Goal: Task Accomplishment & Management: Use online tool/utility

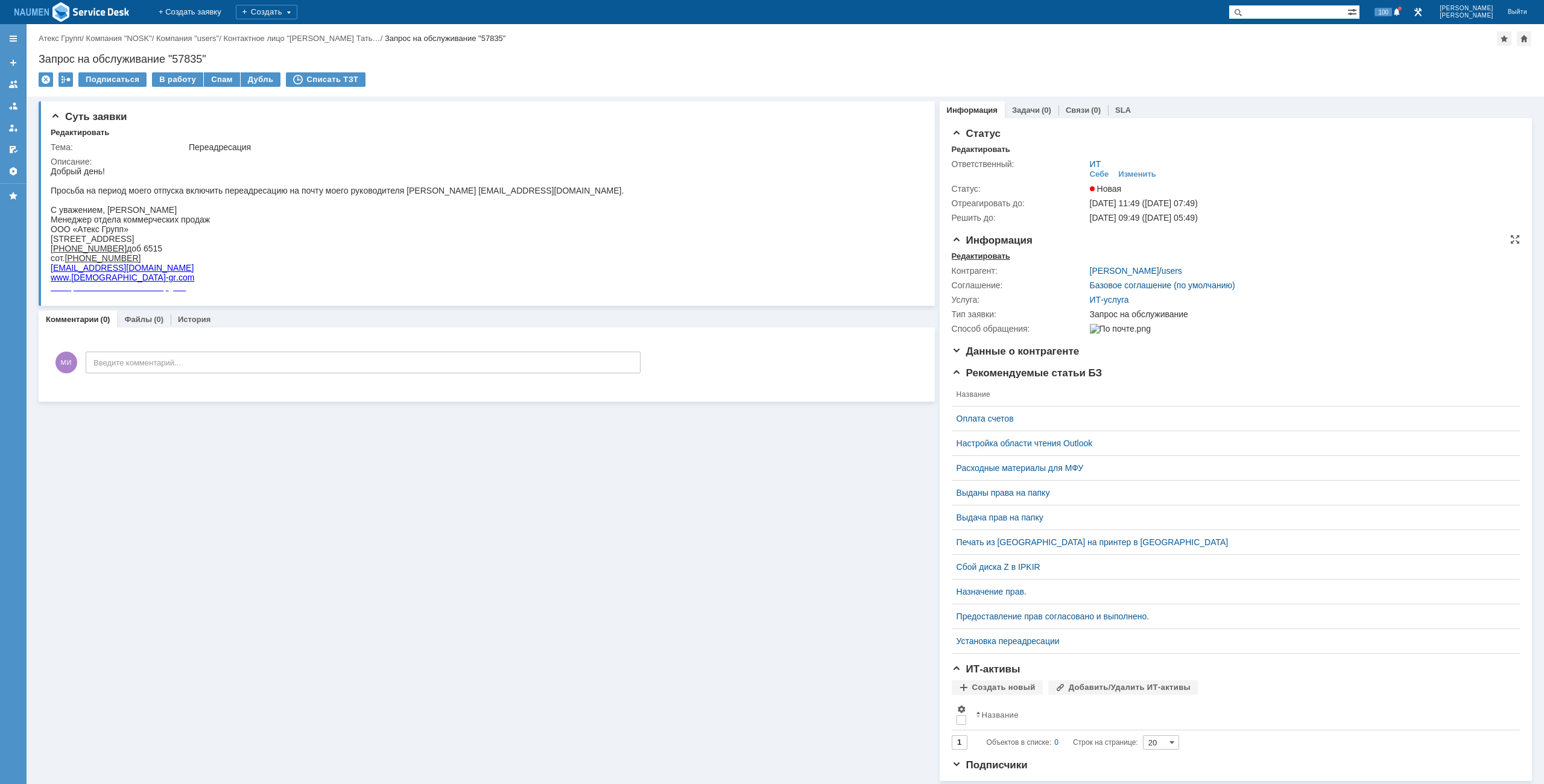
click at [979, 252] on div "Редактировать" at bounding box center [981, 256] width 59 height 9
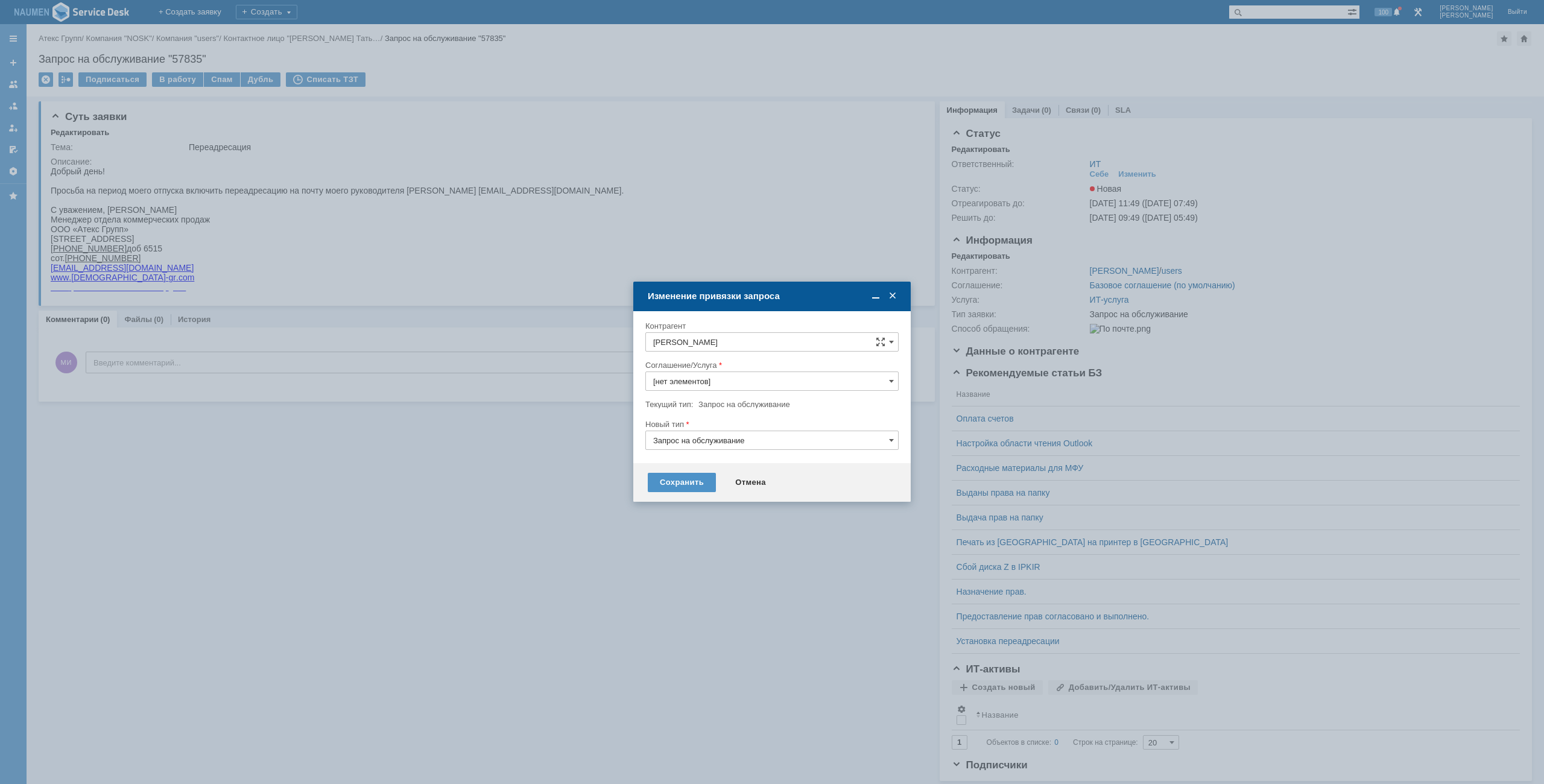
type input "ИТ-услуга"
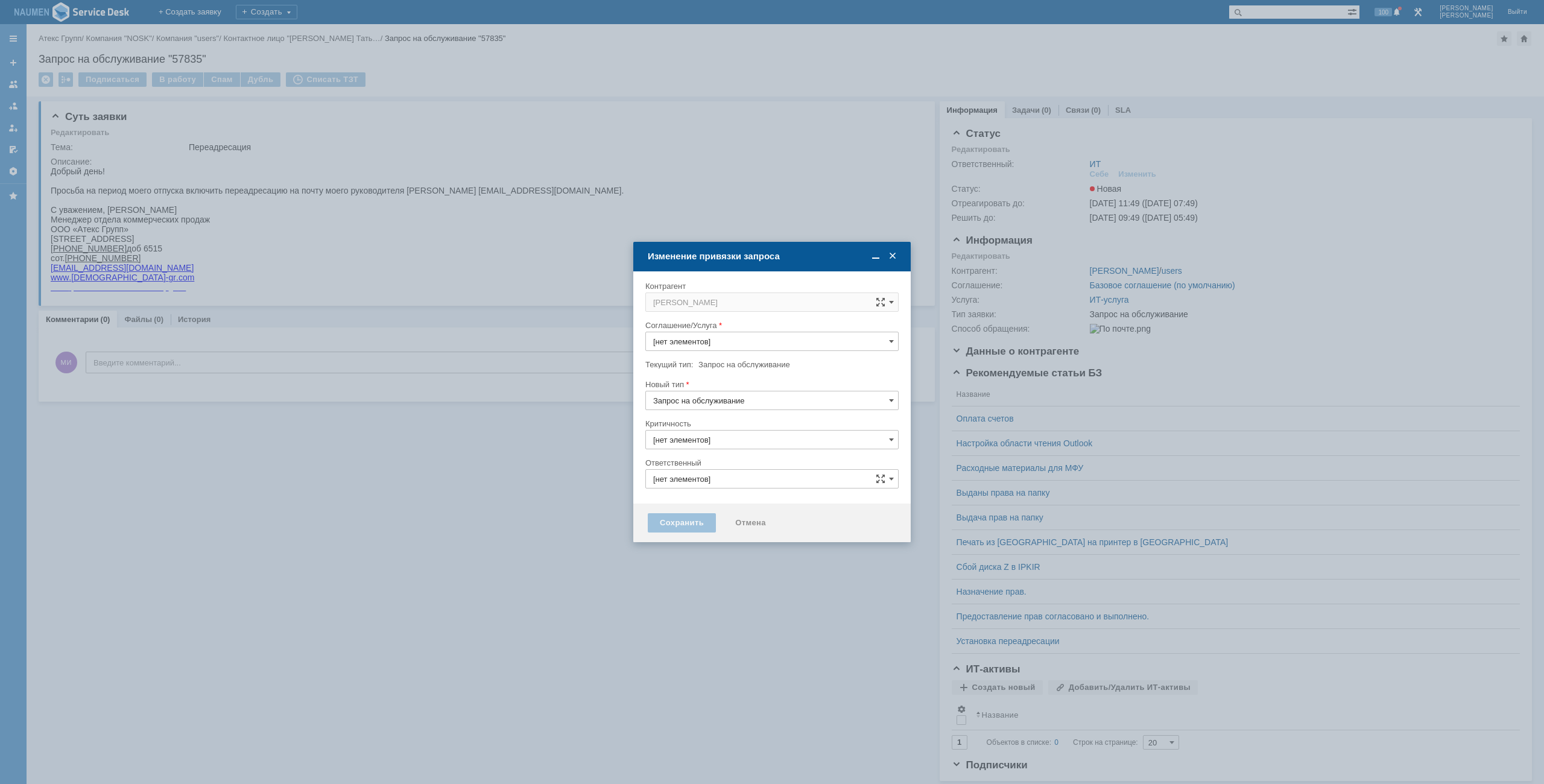
type input "ИТ"
type input "ИТ-услуга"
type input "3. Низкая"
type input "[не указано]"
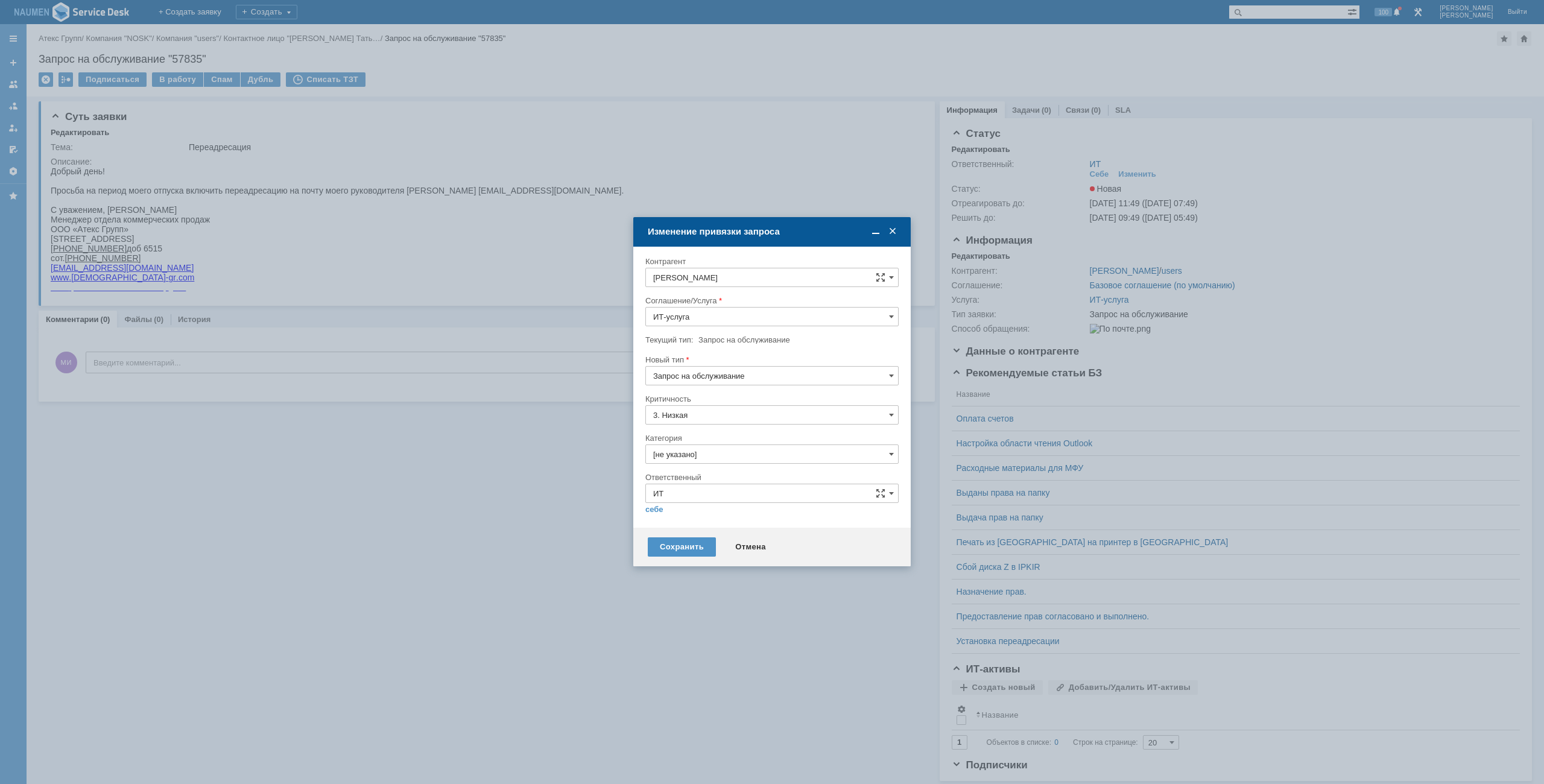
click at [696, 454] on input "[не указано]" at bounding box center [772, 454] width 253 height 20
click at [687, 532] on div "Электронная почта" at bounding box center [772, 542] width 252 height 20
click at [678, 519] on span "Почта" at bounding box center [771, 522] width 238 height 9
type input "Почта"
click at [652, 504] on div "себе своей команде" at bounding box center [772, 508] width 253 height 11
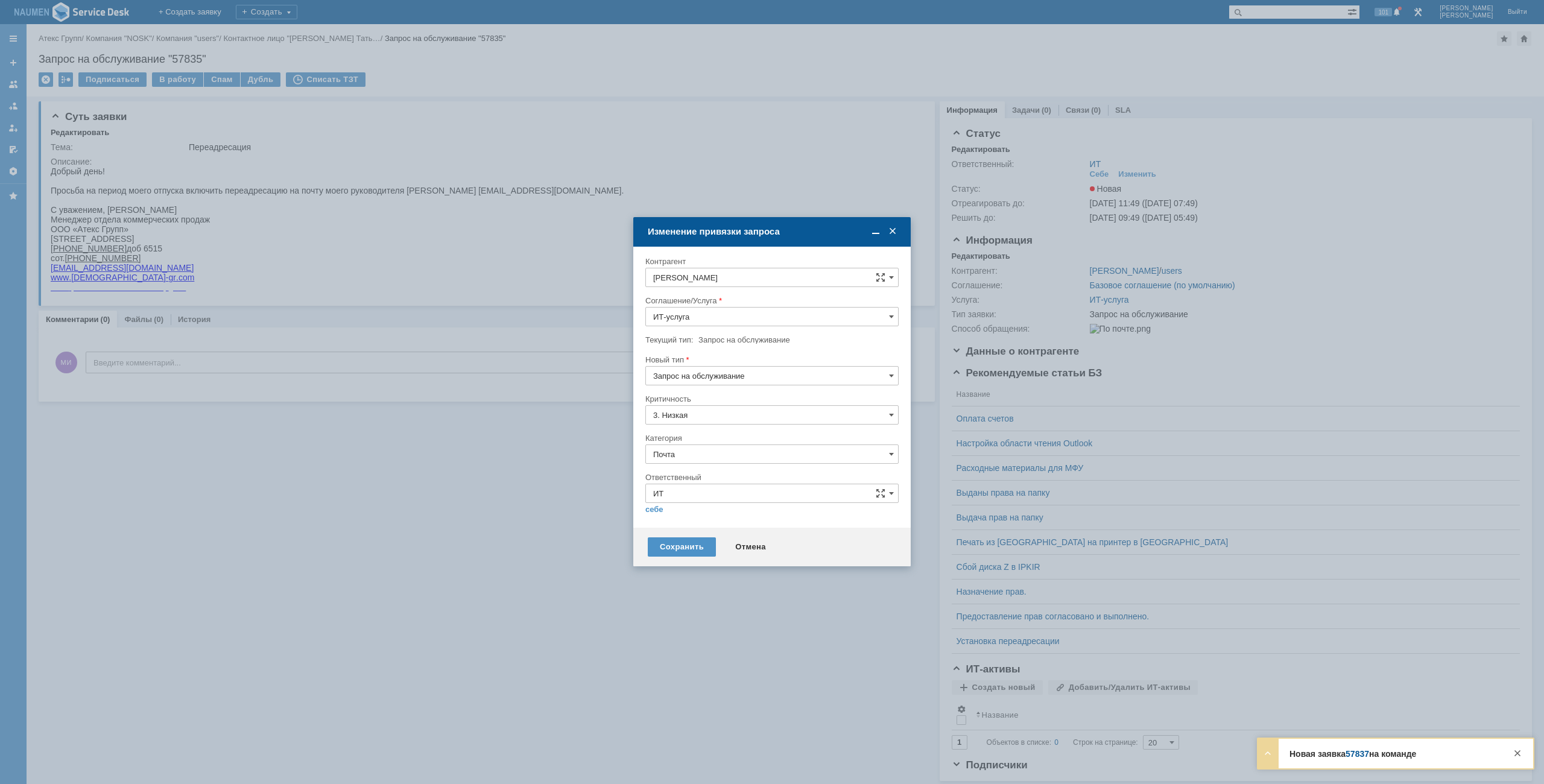
click at [652, 504] on div "себе своей команде" at bounding box center [772, 508] width 253 height 11
click at [657, 511] on link "себе" at bounding box center [654, 509] width 18 height 9
type input "[PERSON_NAME]"
click at [675, 530] on div "Сохранить Отмена" at bounding box center [772, 542] width 277 height 38
click at [676, 537] on div "Сохранить" at bounding box center [681, 542] width 68 height 20
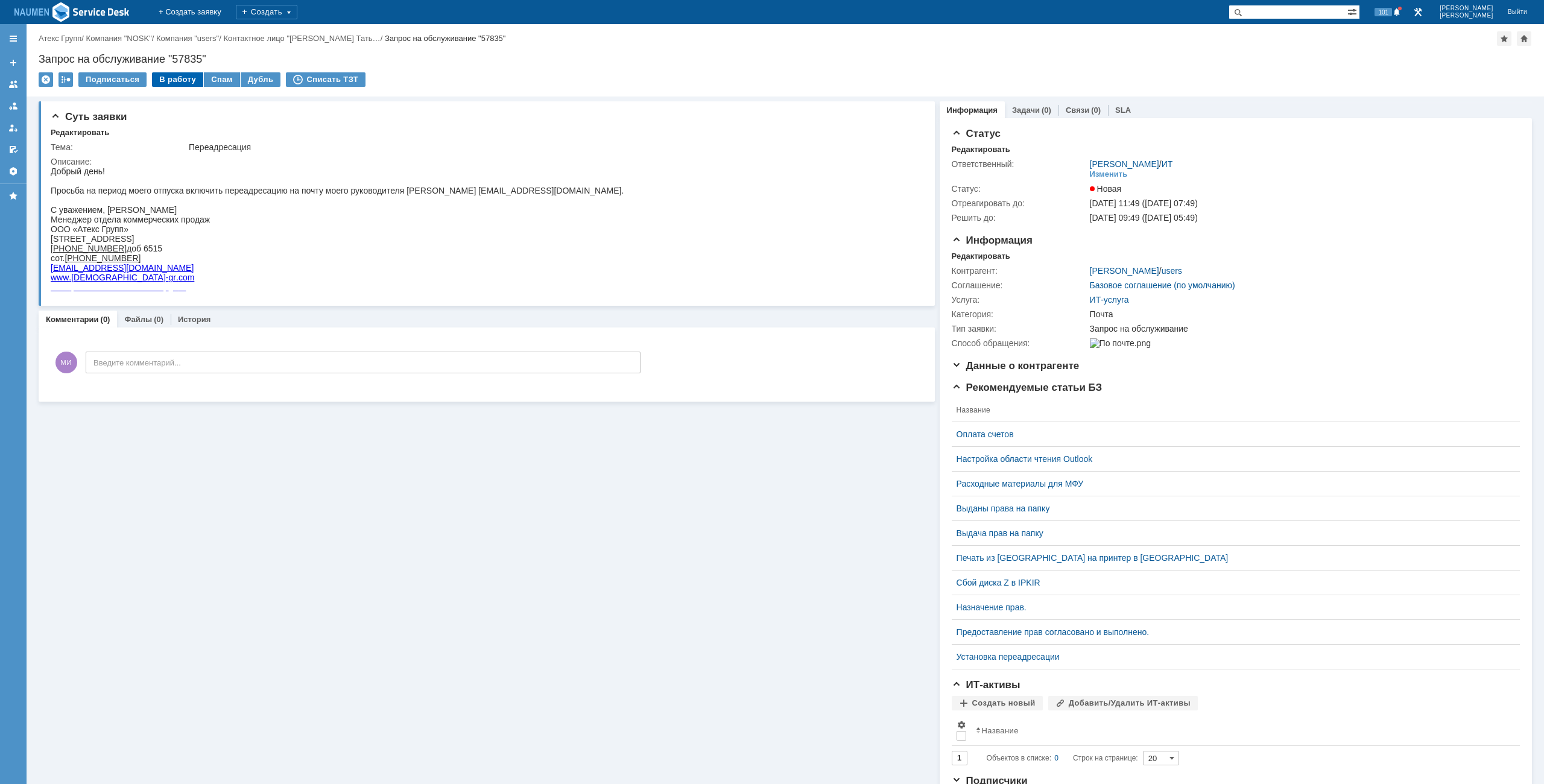
click at [170, 80] on div "В работу" at bounding box center [178, 80] width 51 height 15
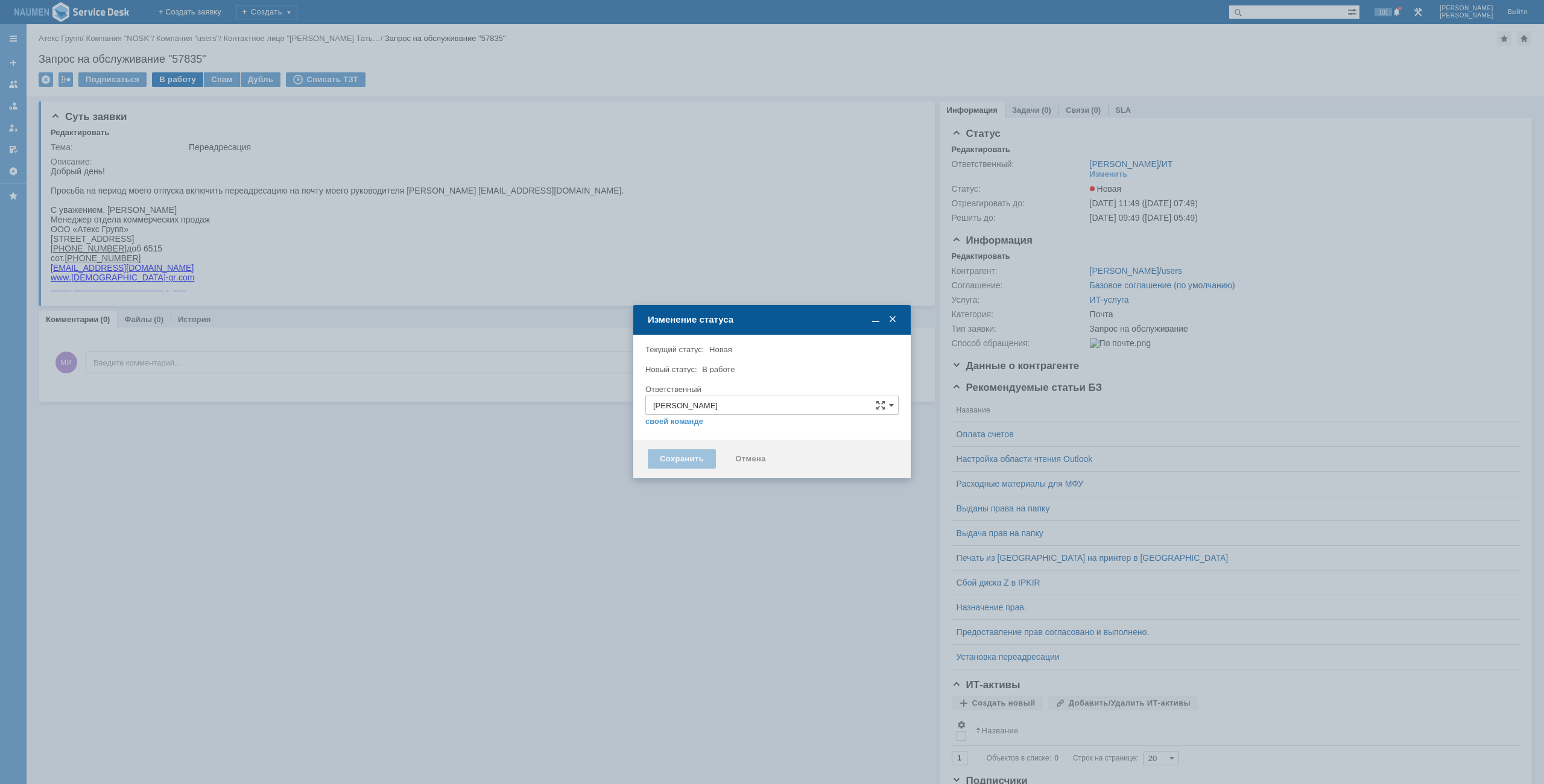
type input "Почта"
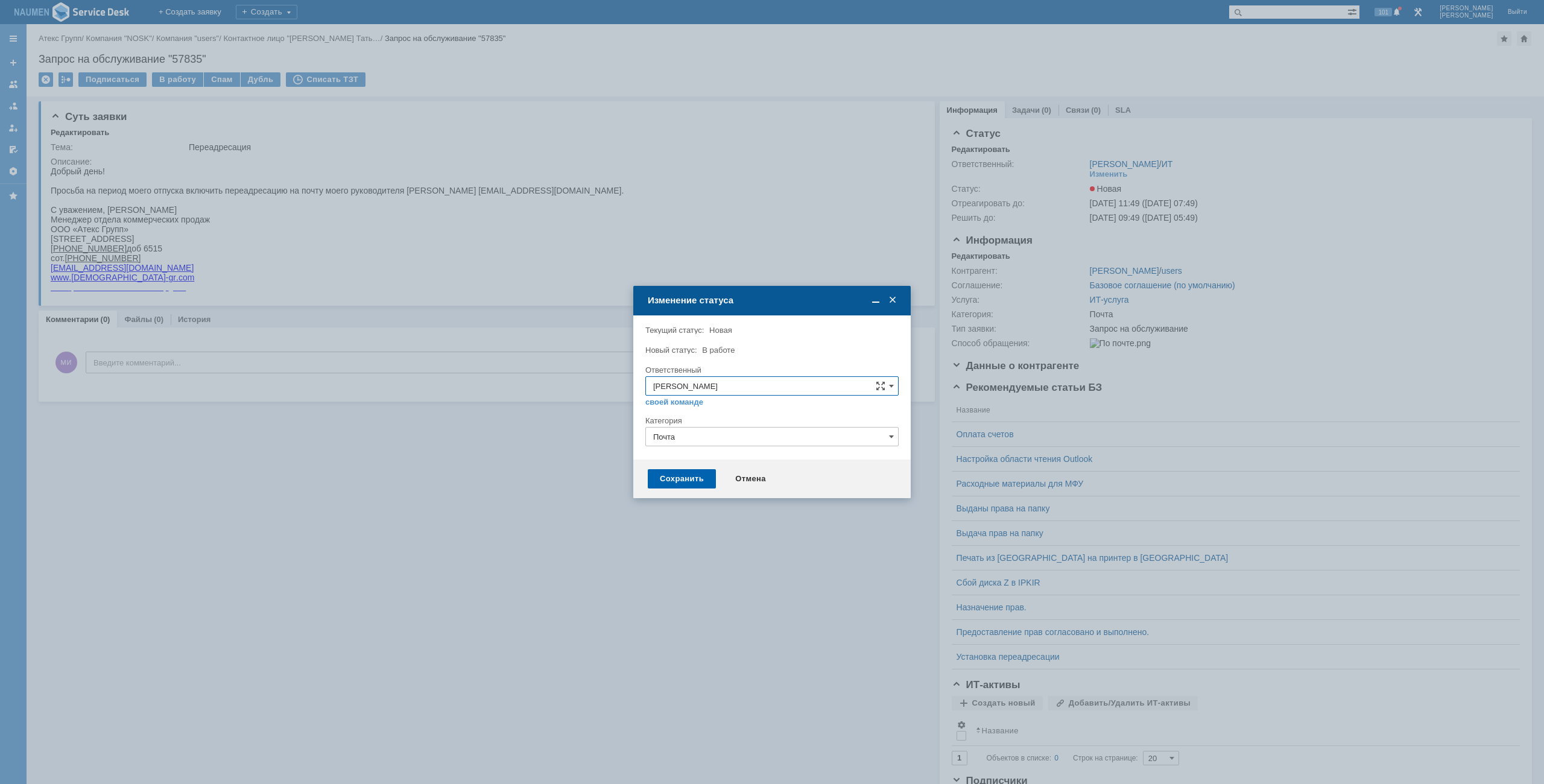
click at [699, 472] on div "Сохранить" at bounding box center [681, 478] width 68 height 20
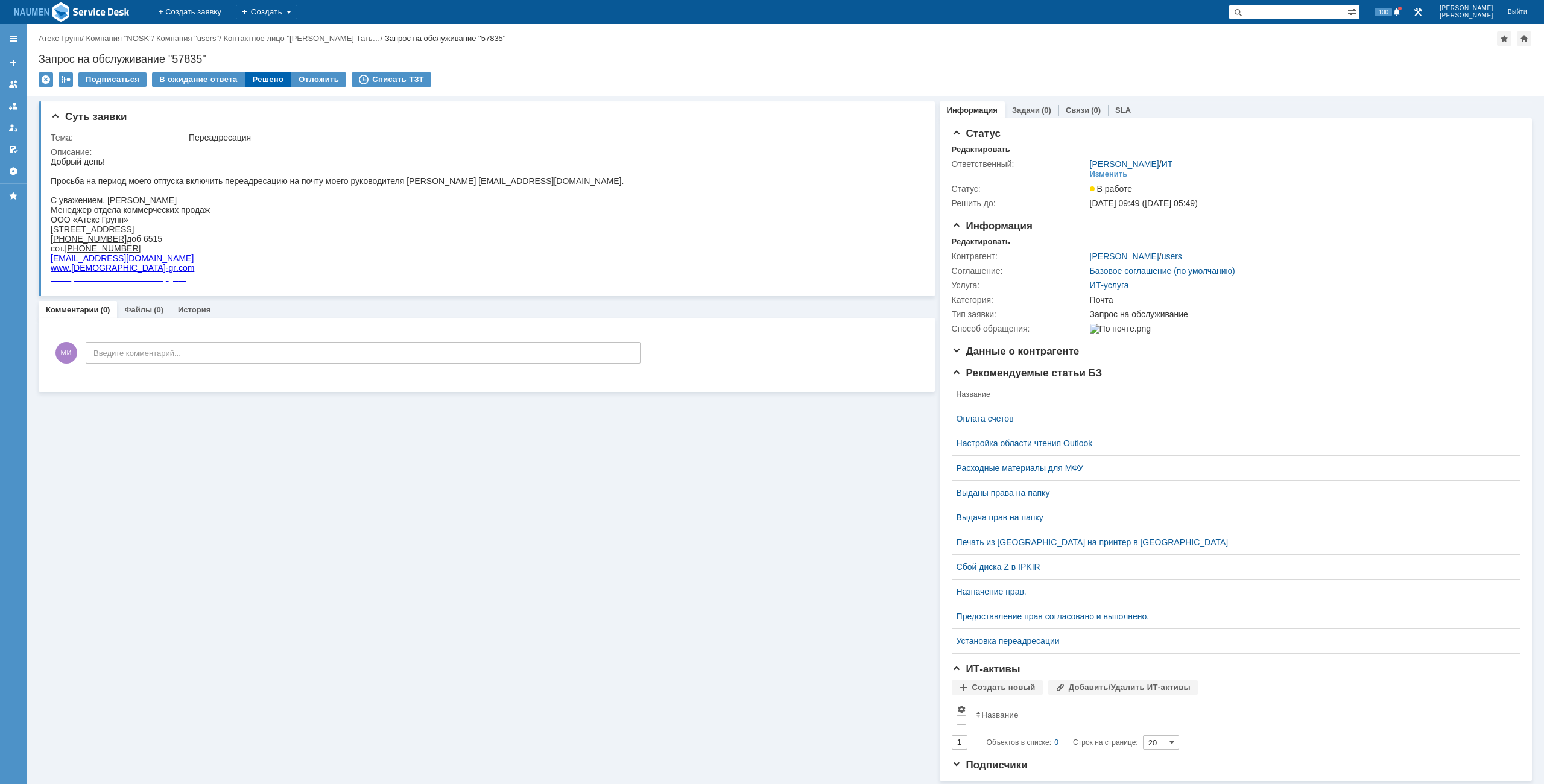
click at [268, 81] on div "Решено" at bounding box center [269, 80] width 46 height 15
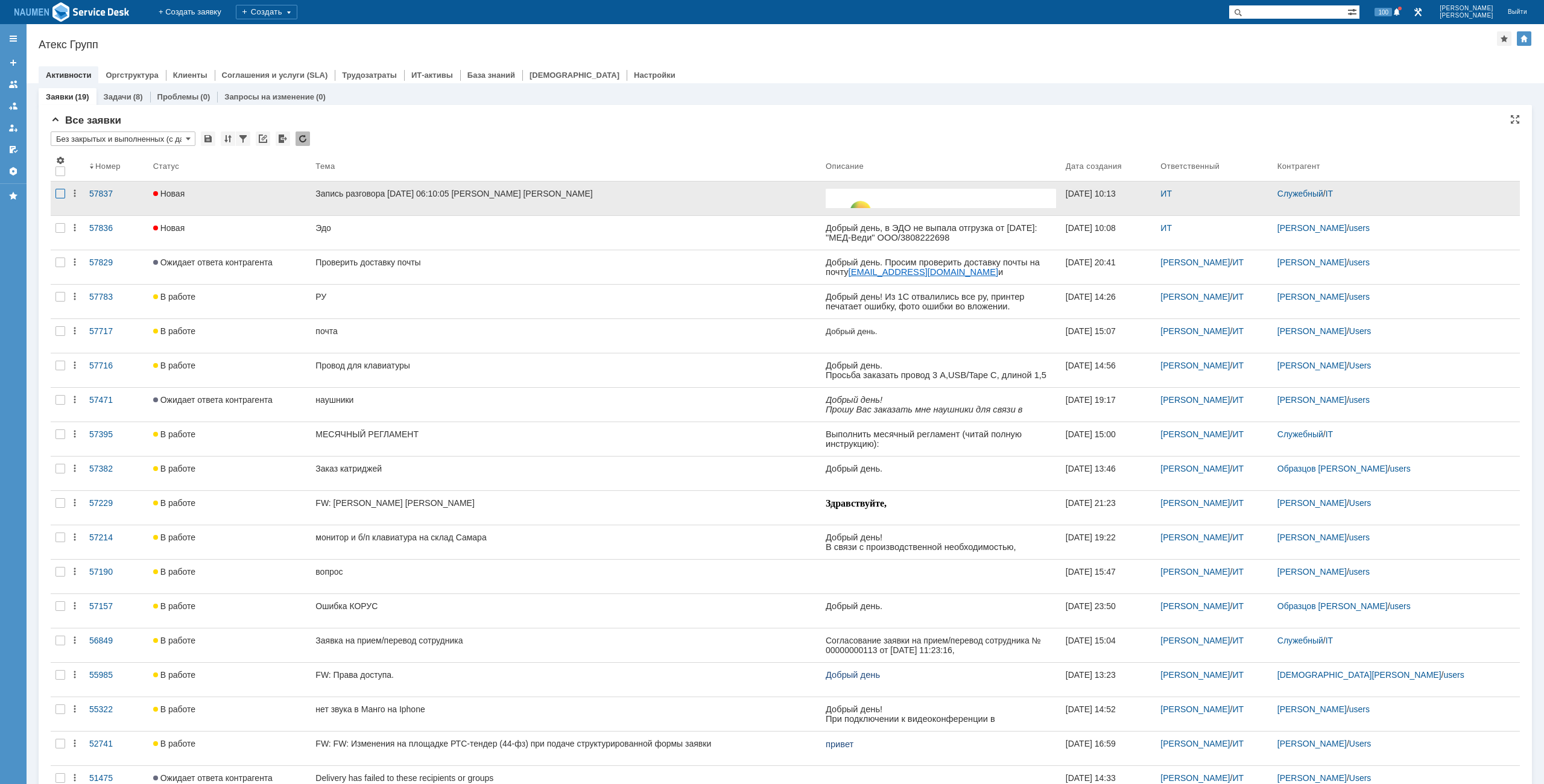
click at [63, 194] on div at bounding box center [60, 193] width 9 height 9
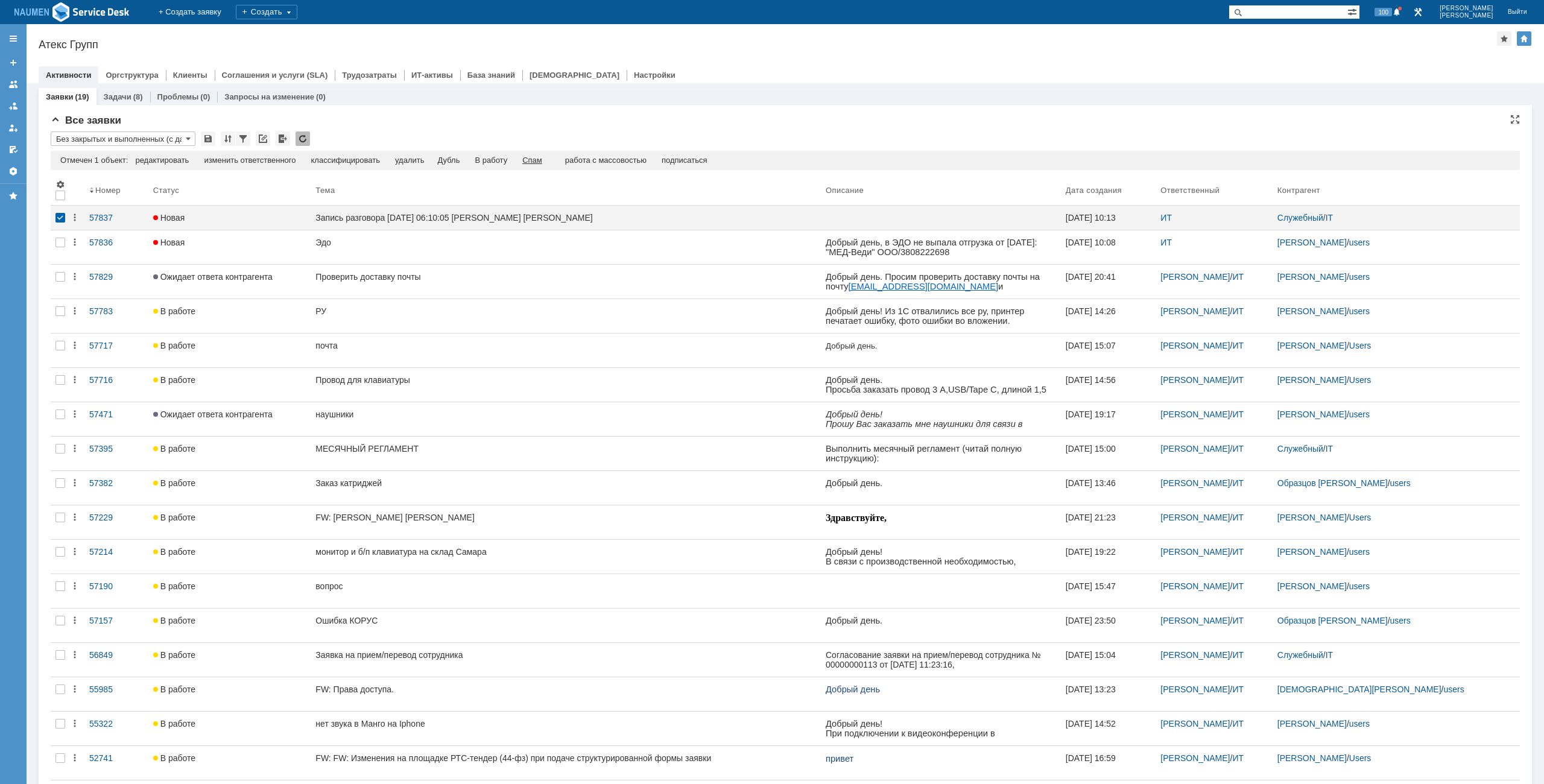
click at [536, 159] on div "Спам" at bounding box center [532, 160] width 20 height 9
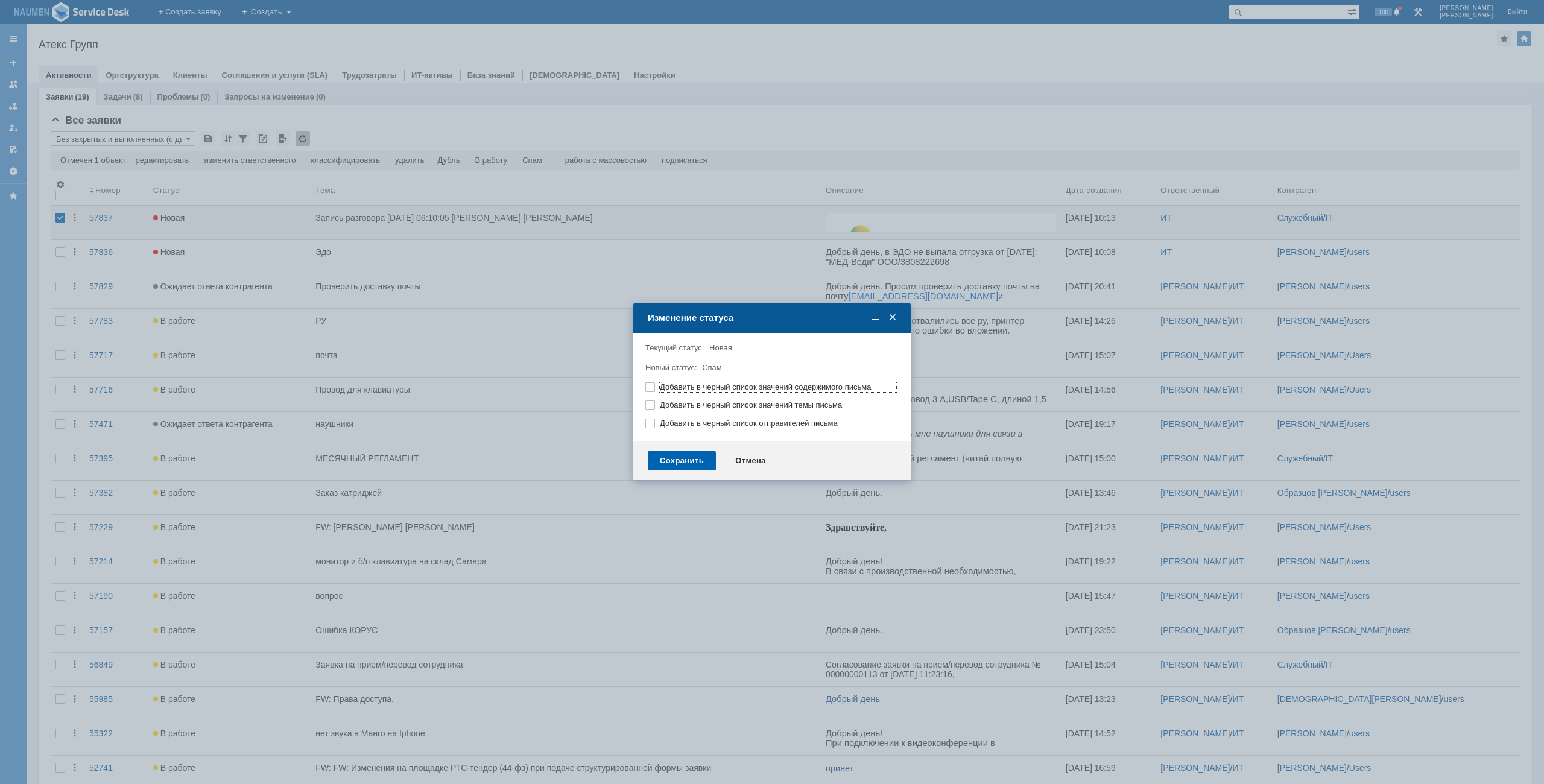
click at [689, 456] on div "Сохранить" at bounding box center [681, 460] width 68 height 20
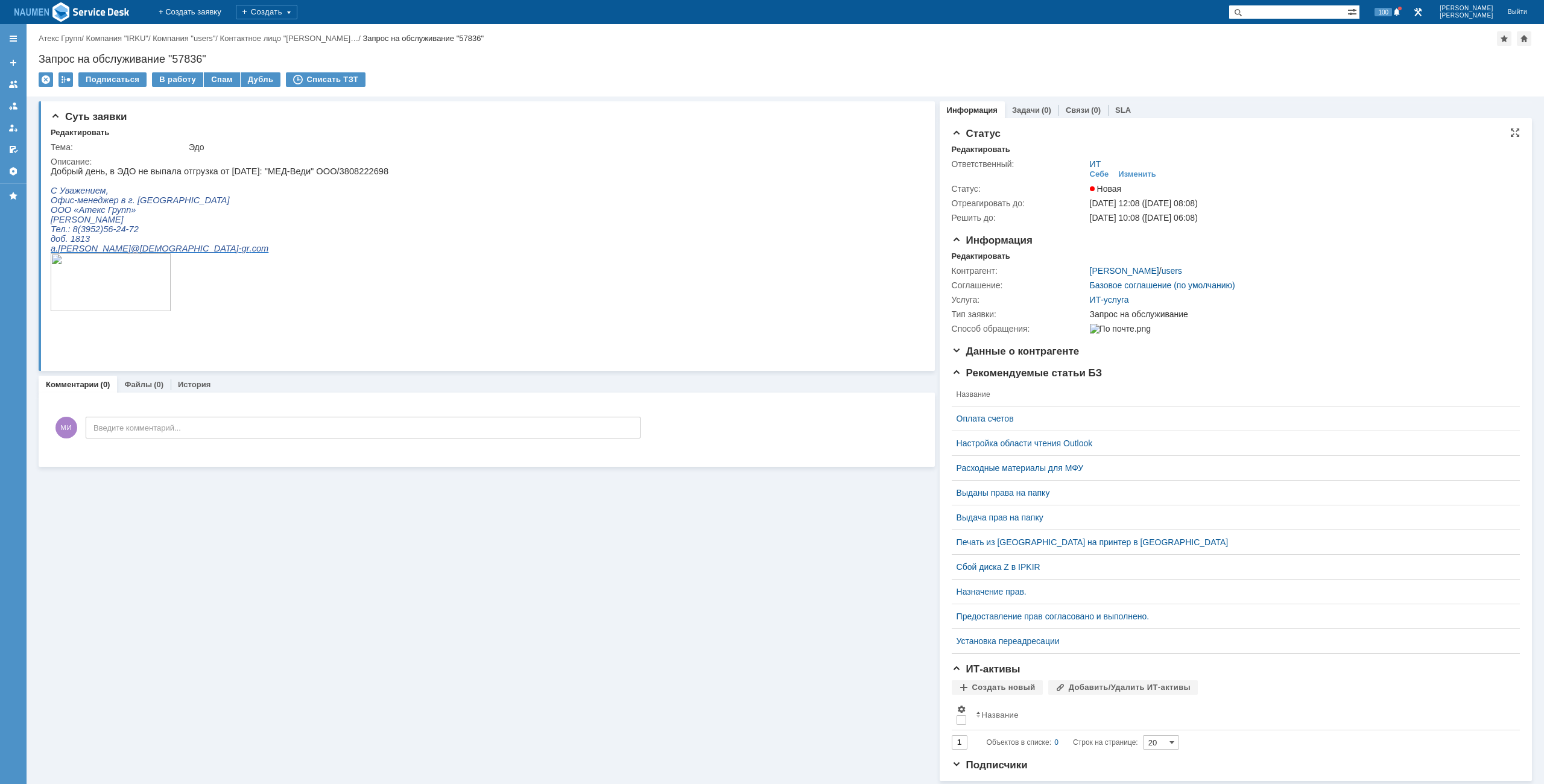
click at [981, 154] on div "Ответственный: ИТ Себе Изменить Статус: Новая Отреагировать до: [DATE] 12:08 ([…" at bounding box center [1236, 189] width 568 height 71
click at [981, 151] on div "Редактировать" at bounding box center [981, 149] width 59 height 9
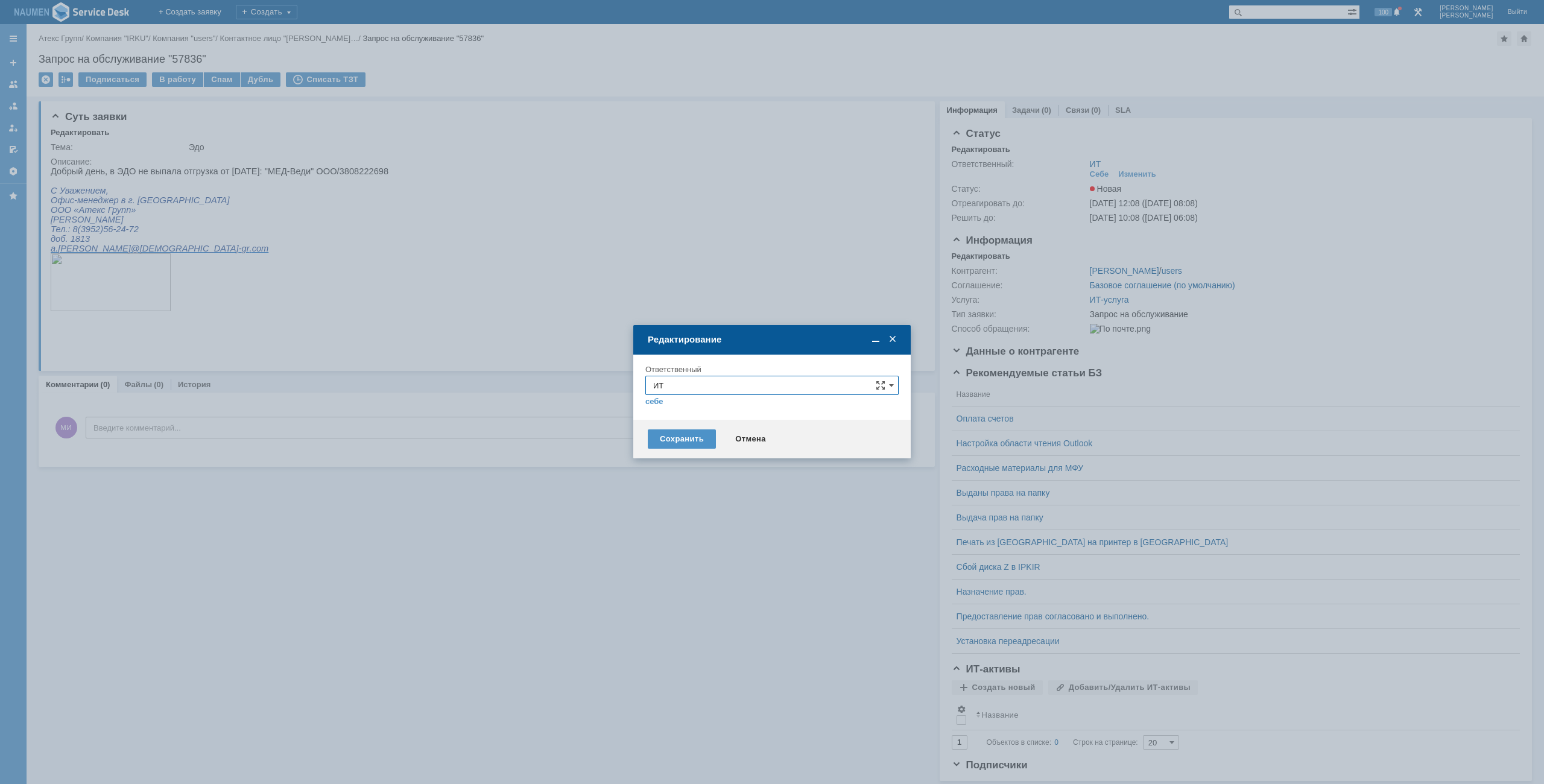
click at [702, 388] on input "ИТ" at bounding box center [772, 385] width 253 height 20
click at [685, 519] on div "АСУ" at bounding box center [772, 527] width 252 height 20
click at [682, 443] on div "Сохранить" at bounding box center [681, 439] width 68 height 20
type input "АСУ"
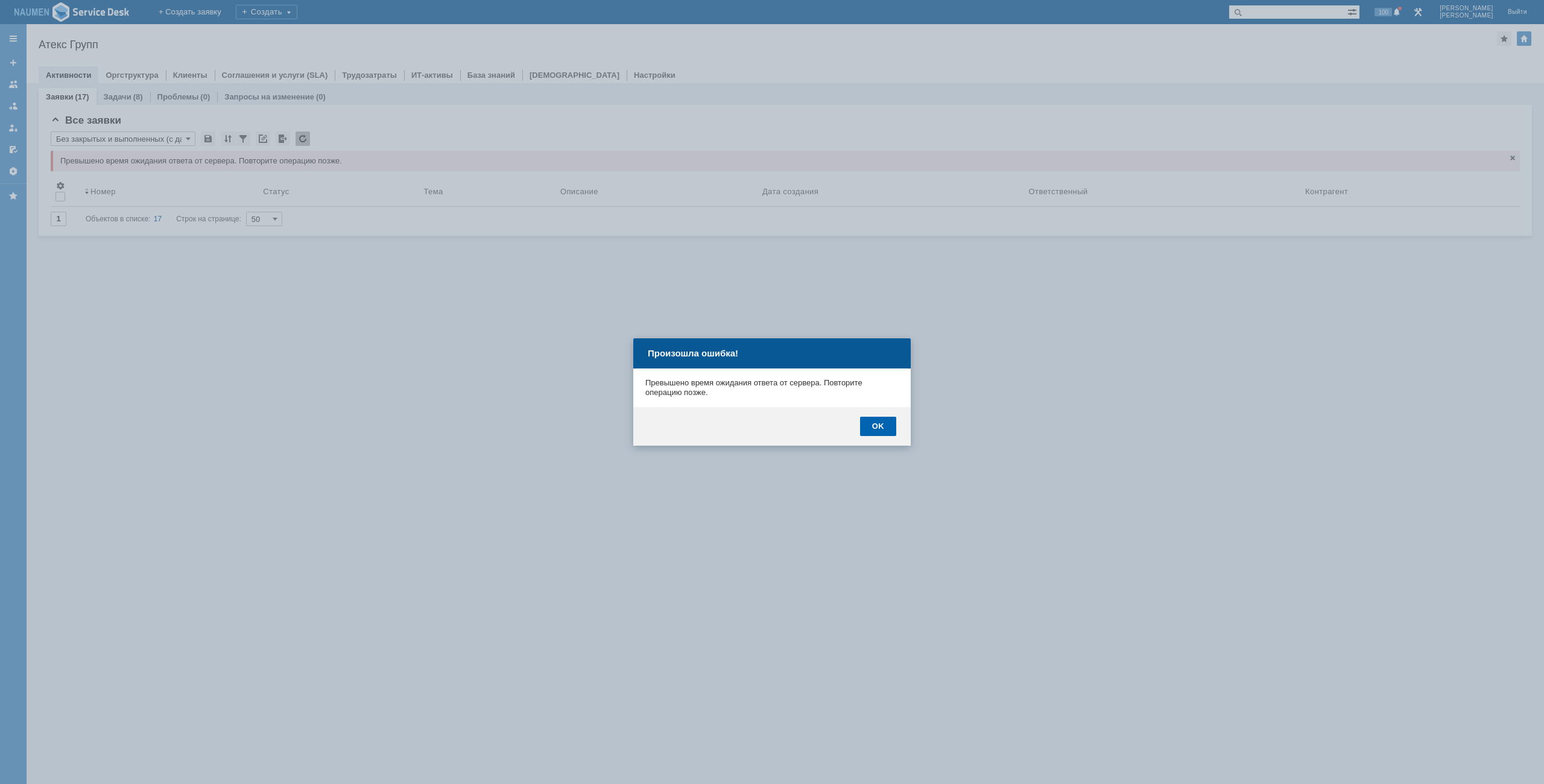
click at [892, 427] on div "OK" at bounding box center [878, 426] width 36 height 20
